Goal: Information Seeking & Learning: Learn about a topic

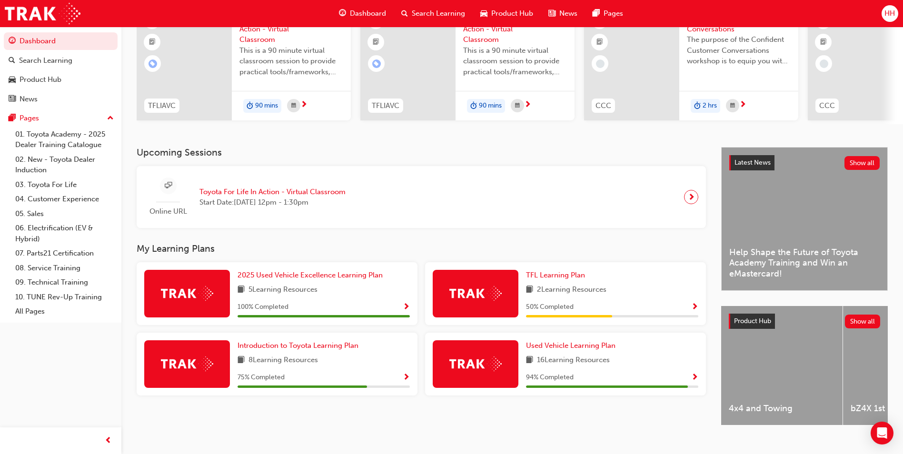
scroll to position [115, 0]
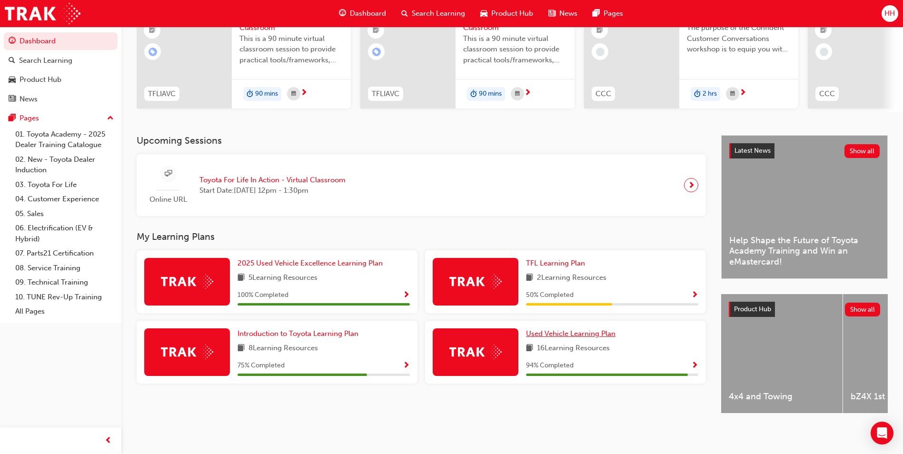
click at [578, 330] on span "Used Vehicle Learning Plan" at bounding box center [571, 334] width 90 height 9
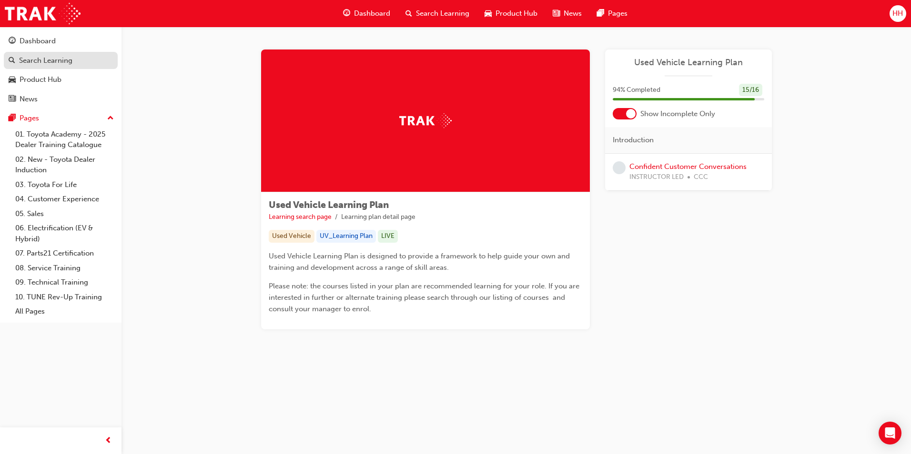
click at [69, 55] on div "Search Learning" at bounding box center [45, 60] width 53 height 11
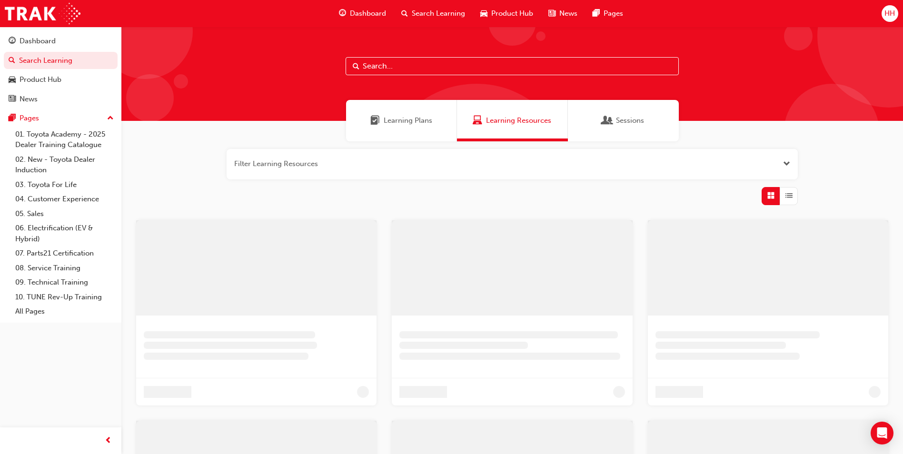
click at [417, 122] on span "Learning Plans" at bounding box center [408, 120] width 49 height 11
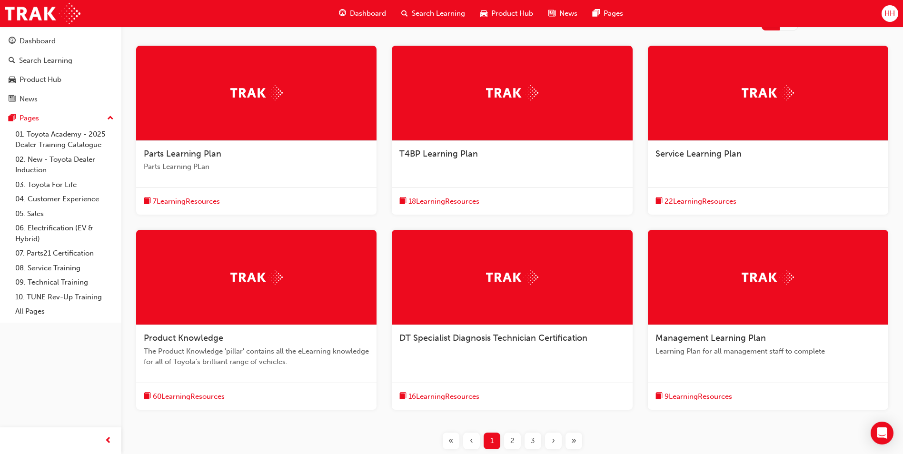
scroll to position [191, 0]
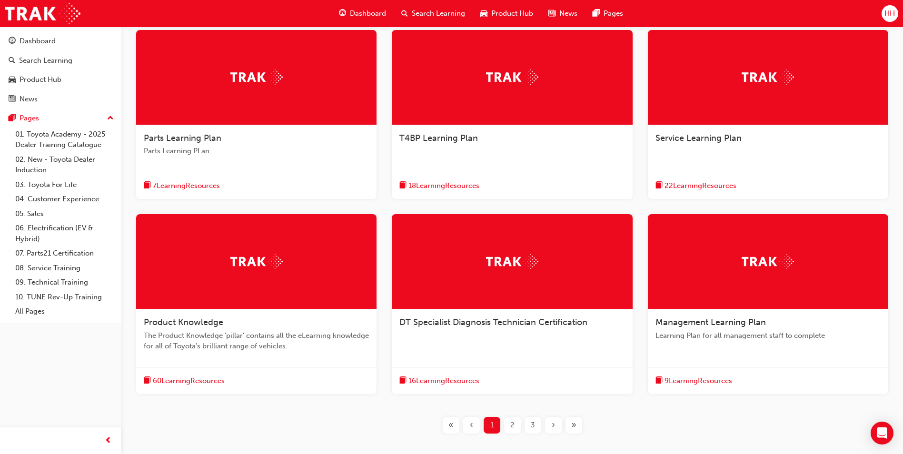
click at [278, 336] on span "The Product Knowledge 'pillar' contains all the eLearning knowledge for all of …" at bounding box center [256, 341] width 225 height 21
